Goal: Understand process/instructions

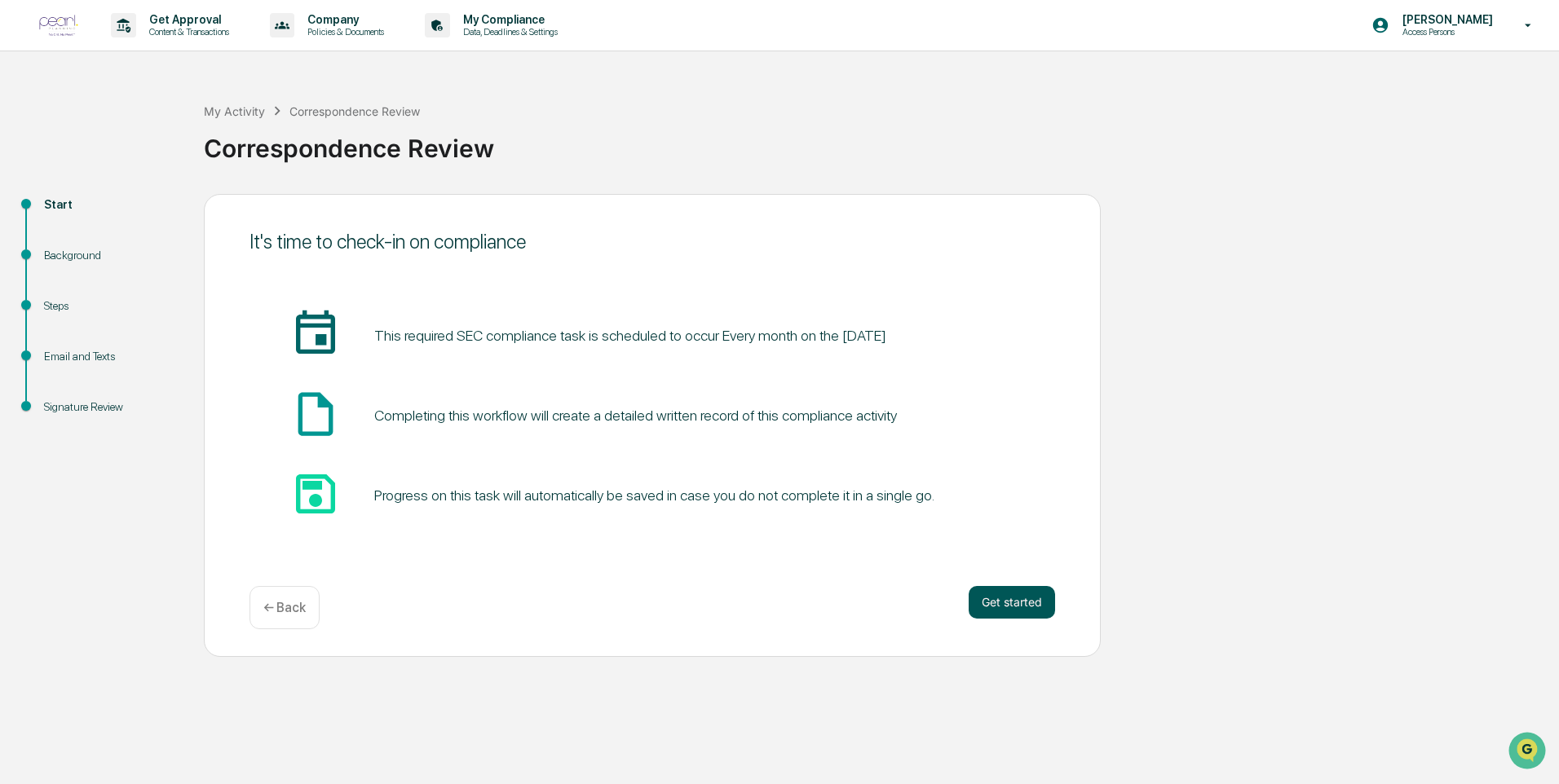
click at [1009, 614] on button "Get started" at bounding box center [1012, 602] width 87 height 33
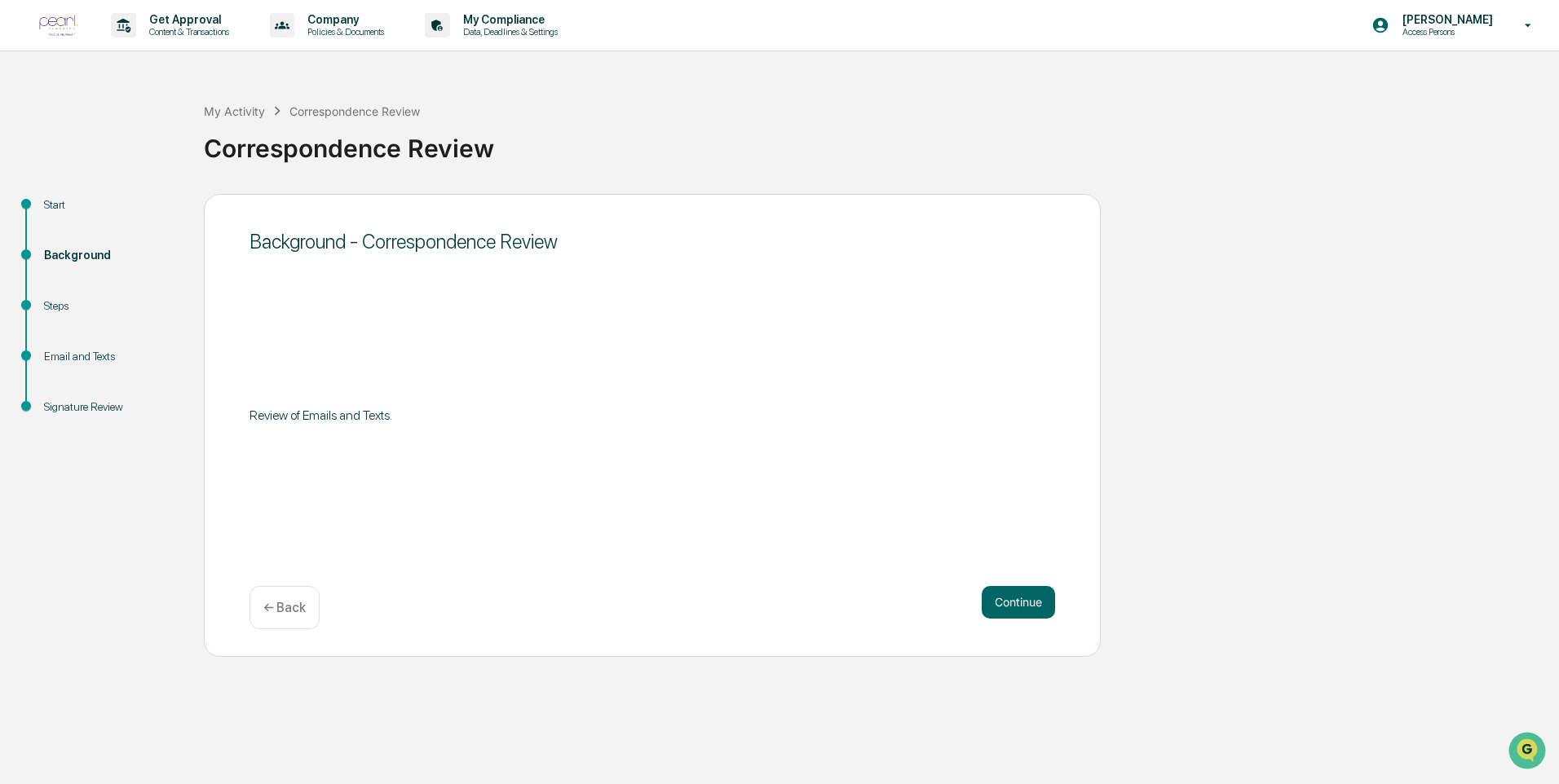
click at [1009, 614] on button "Continue" at bounding box center [1018, 602] width 73 height 33
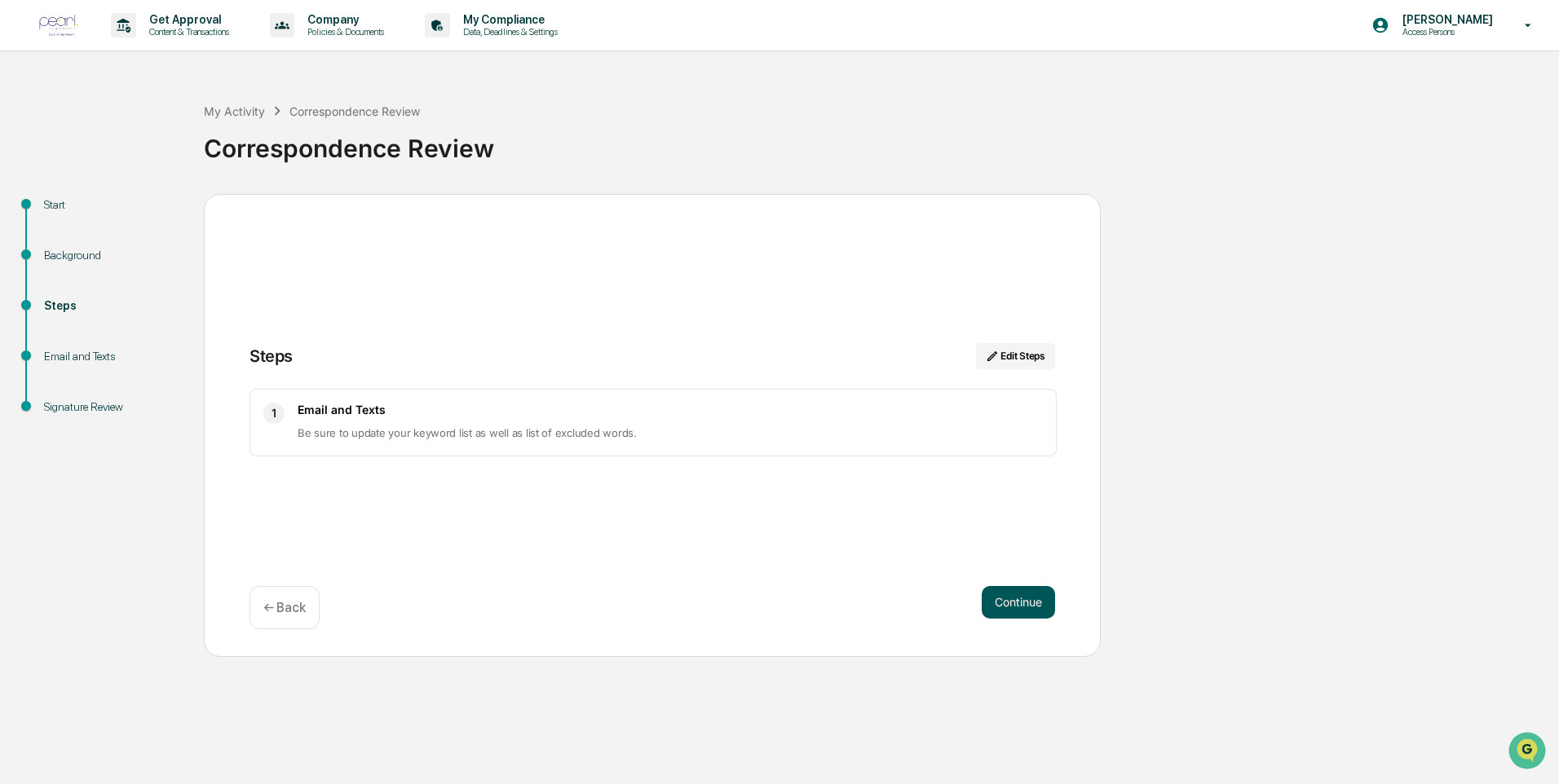
click at [1040, 604] on button "Continue" at bounding box center [1018, 602] width 73 height 33
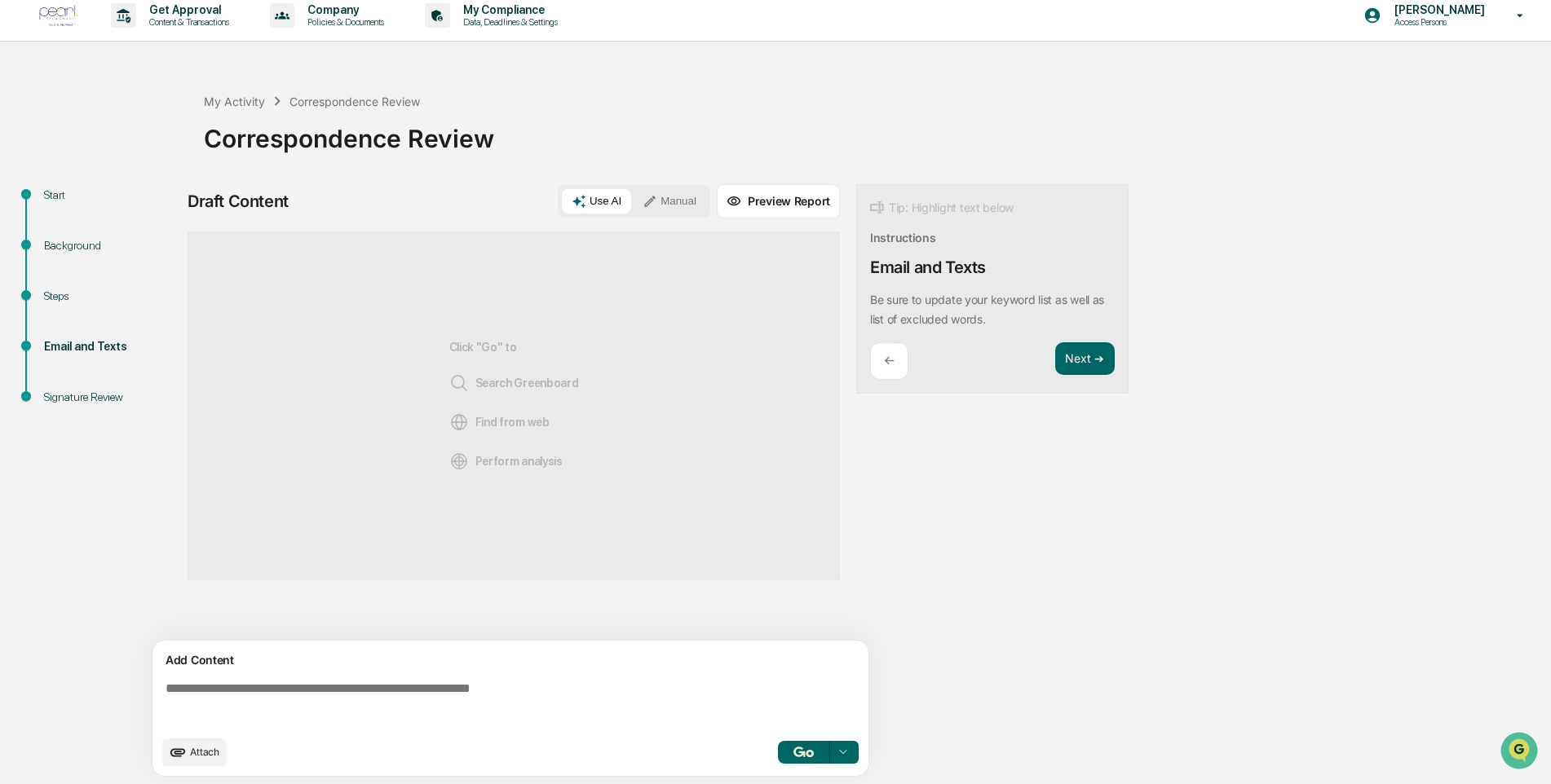
scroll to position [13, 0]
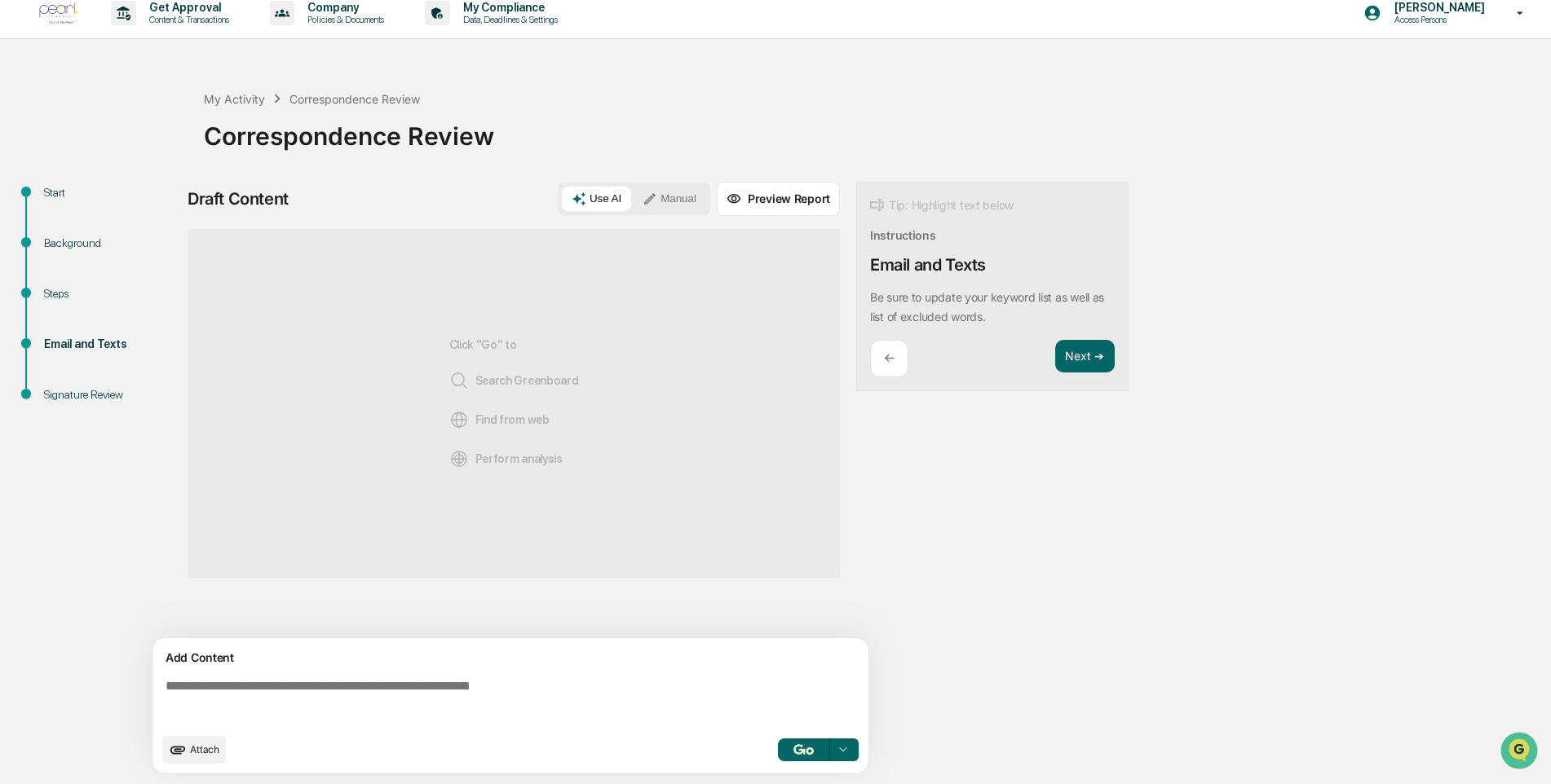
click at [53, 188] on div "Start" at bounding box center [111, 193] width 134 height 17
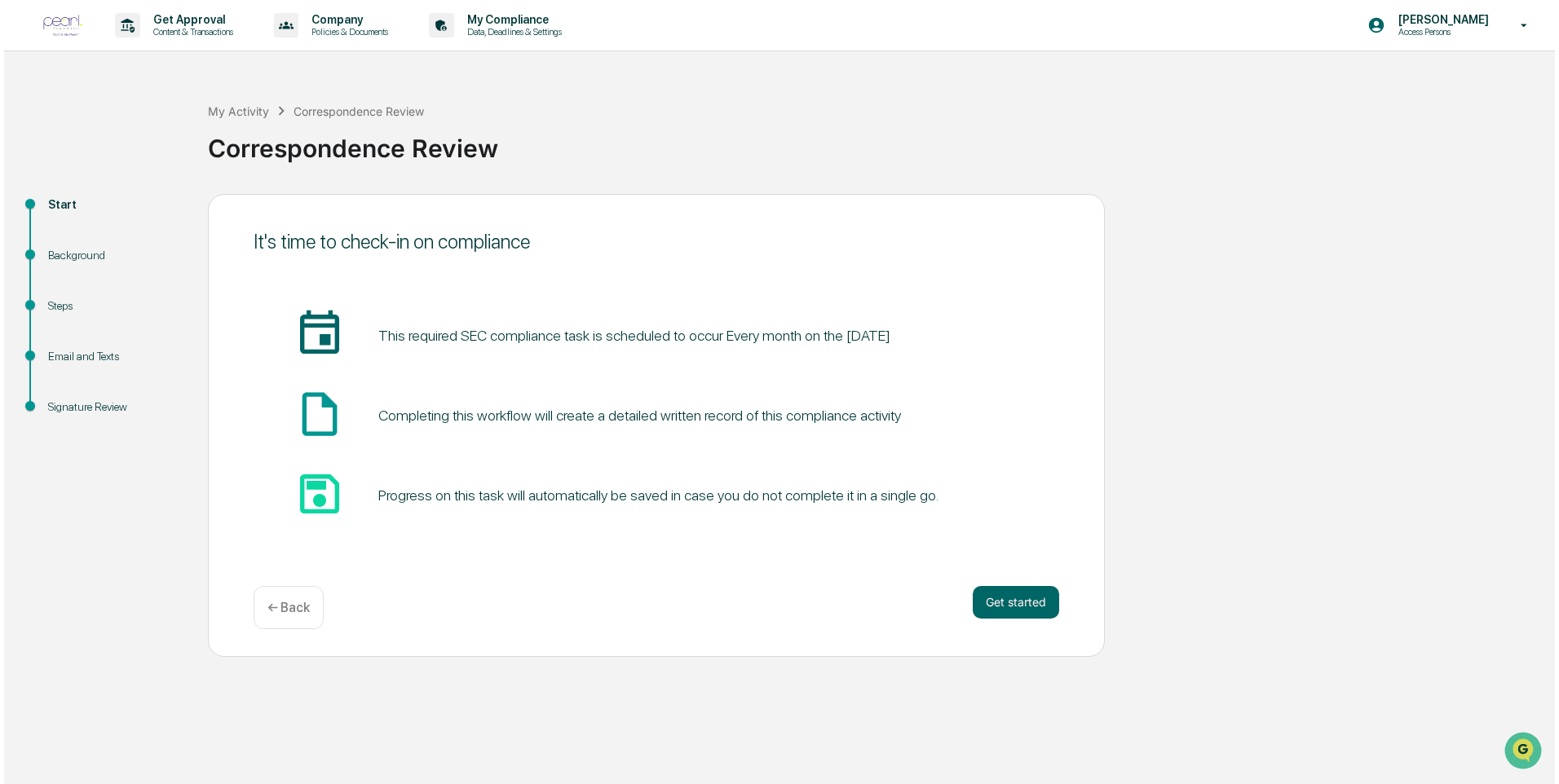
scroll to position [0, 0]
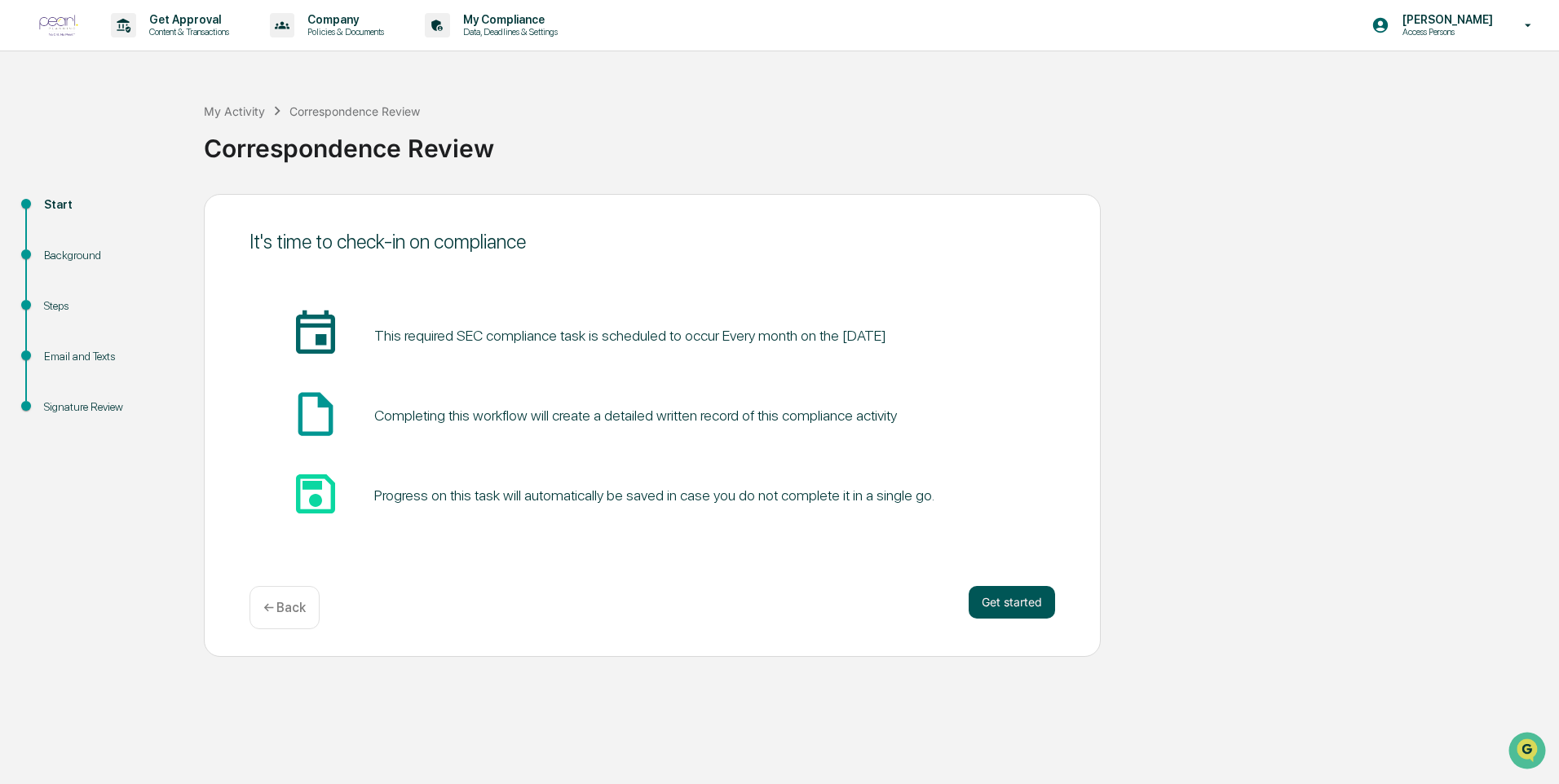
click at [1029, 613] on button "Get started" at bounding box center [1012, 602] width 87 height 33
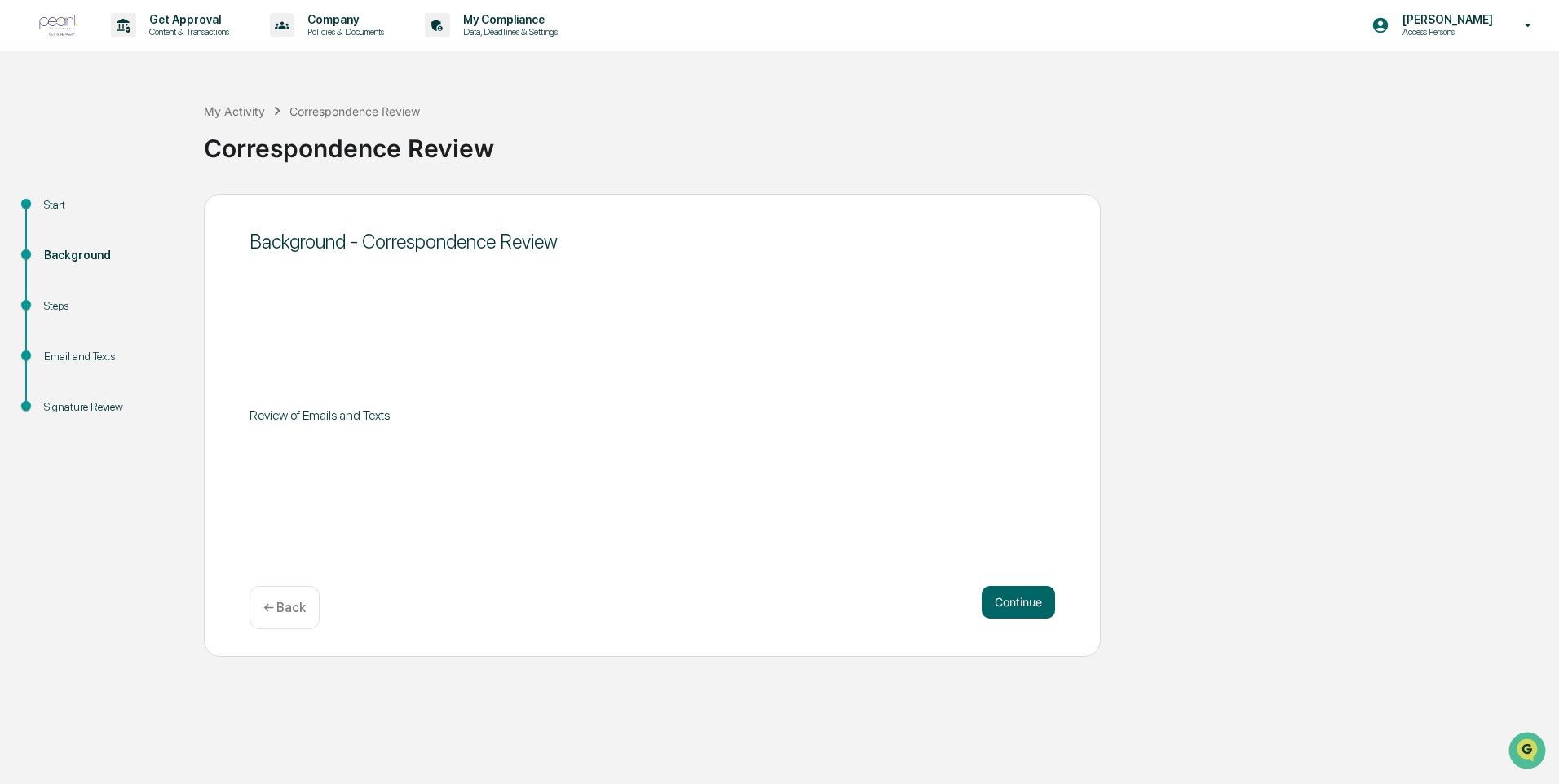
click at [1029, 613] on button "Continue" at bounding box center [1018, 602] width 73 height 33
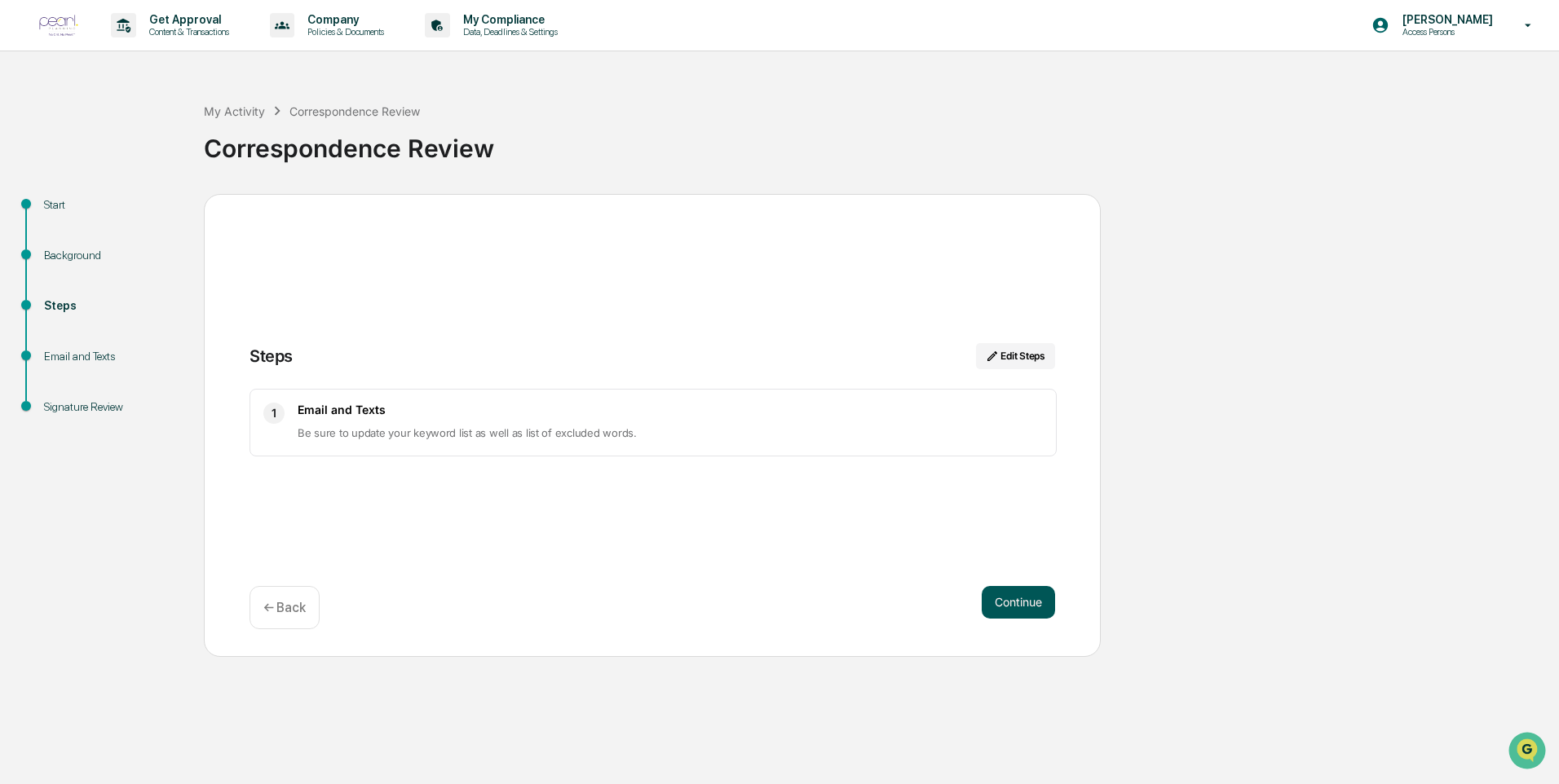
click at [1040, 593] on button "Continue" at bounding box center [1018, 602] width 73 height 33
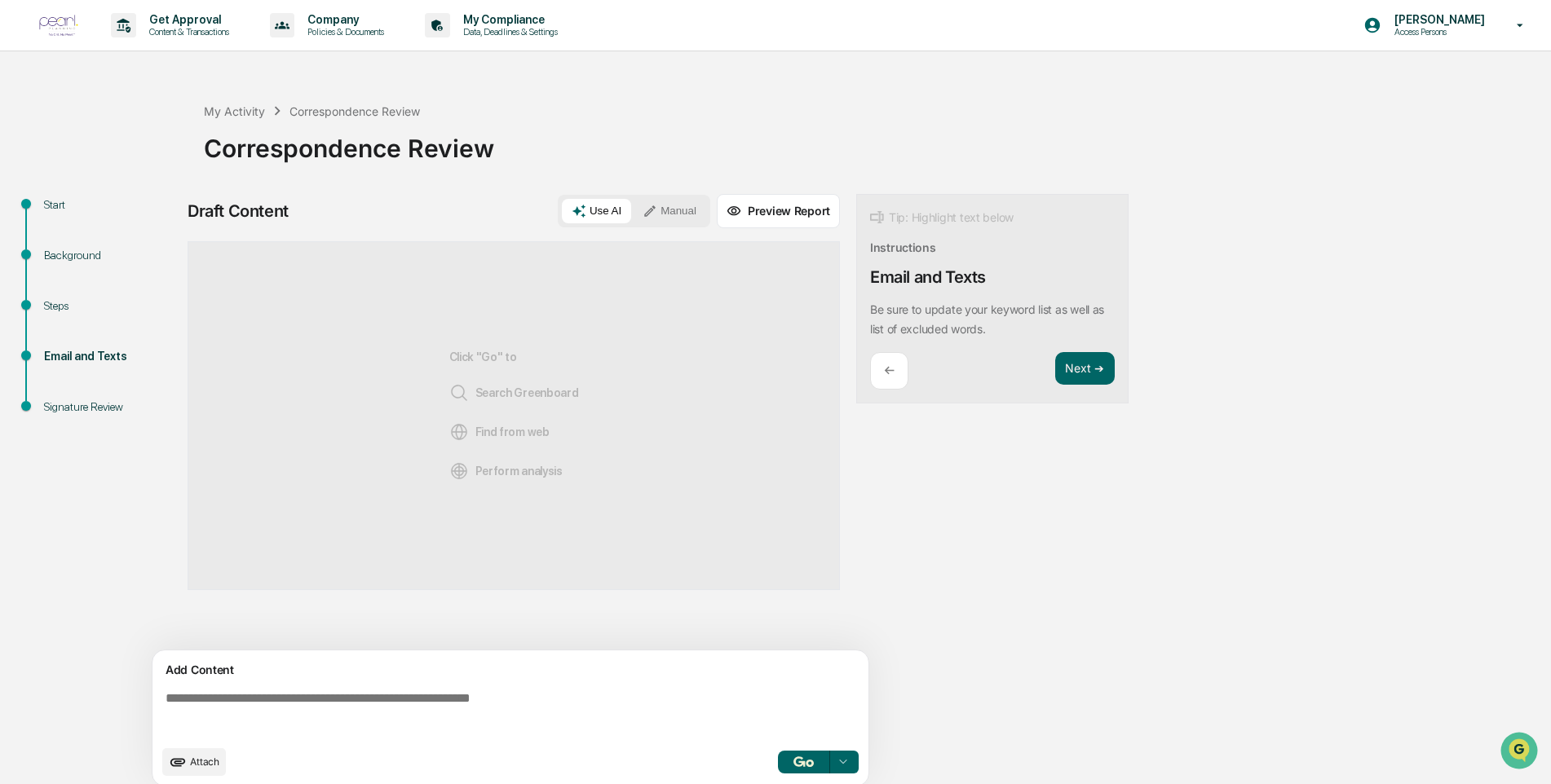
click at [885, 364] on p "←" at bounding box center [888, 370] width 11 height 16
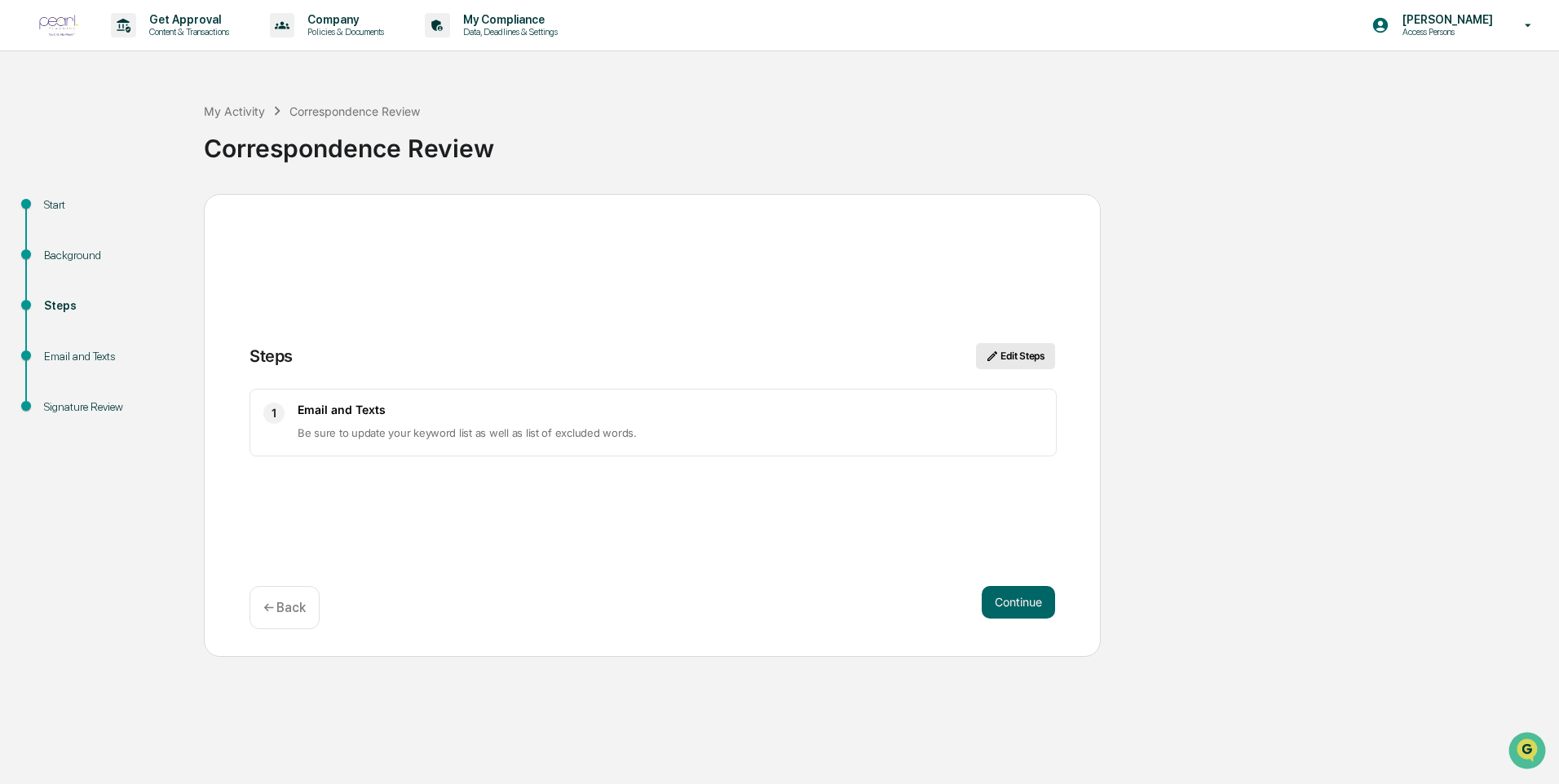
click at [1014, 347] on button "Edit Steps" at bounding box center [1015, 356] width 79 height 26
click at [1021, 358] on button "Edit Steps" at bounding box center [1015, 356] width 79 height 26
